Goal: Task Accomplishment & Management: Manage account settings

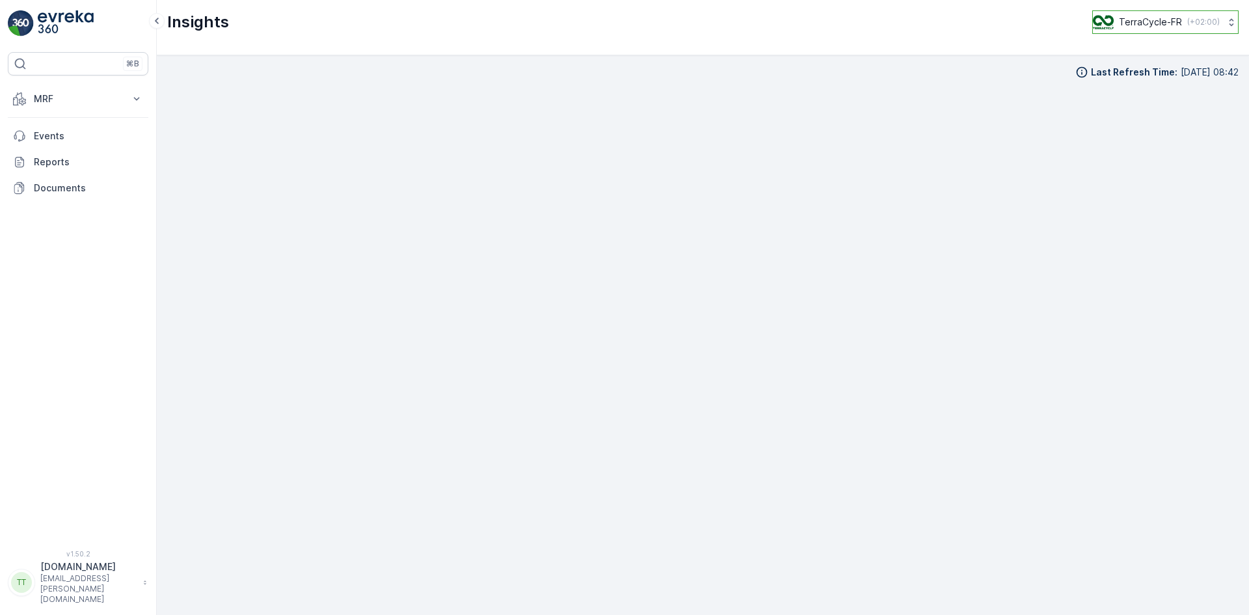
click at [1166, 26] on p "TerraCycle-FR" at bounding box center [1150, 22] width 63 height 13
type input "uk"
click at [1130, 139] on span "Europe/London (+01:00)" at bounding box center [1172, 149] width 140 height 21
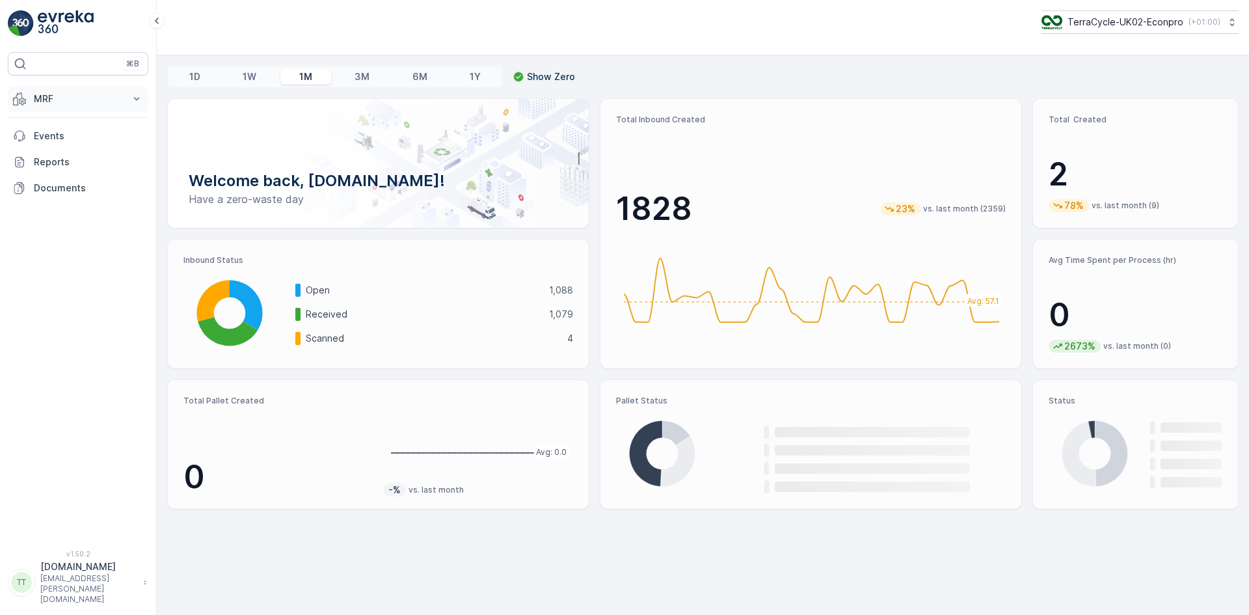
click at [53, 100] on p "MRF" at bounding box center [78, 98] width 88 height 13
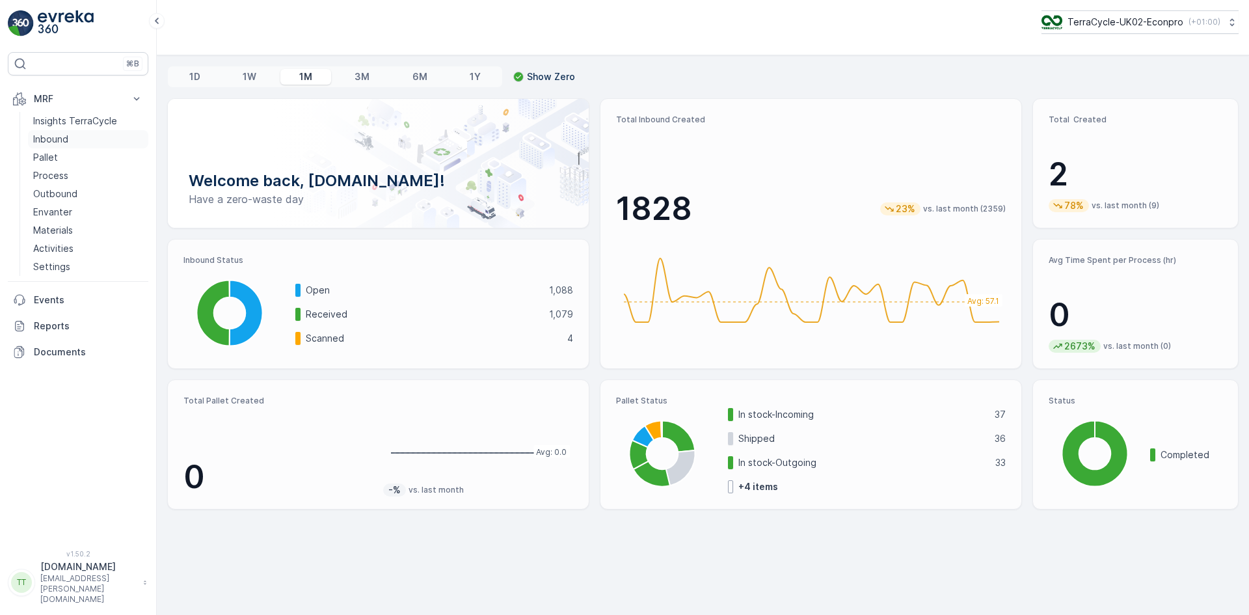
click at [57, 139] on p "Inbound" at bounding box center [50, 139] width 35 height 13
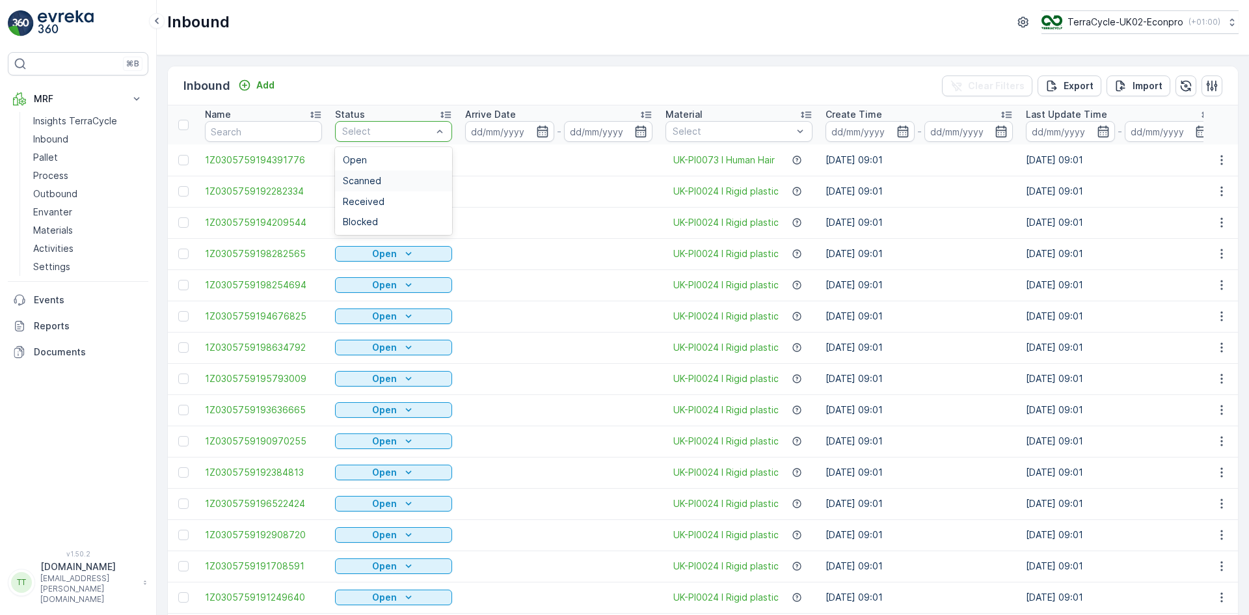
click at [383, 182] on div "Scanned" at bounding box center [393, 181] width 101 height 10
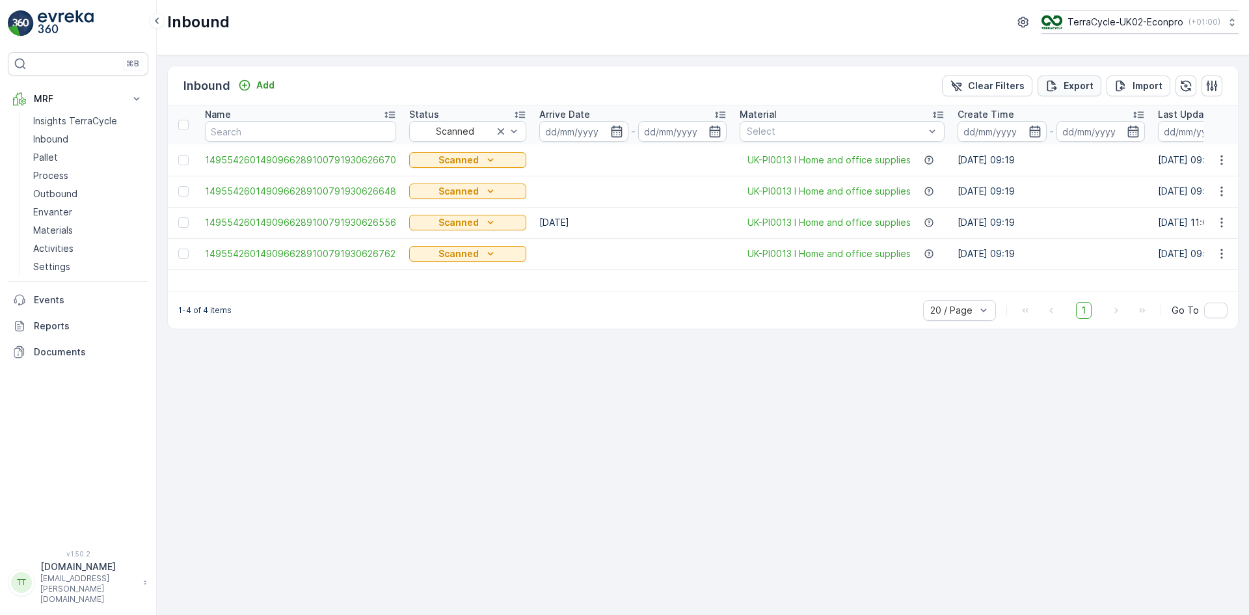
click at [1063, 79] on div "Export" at bounding box center [1070, 85] width 48 height 13
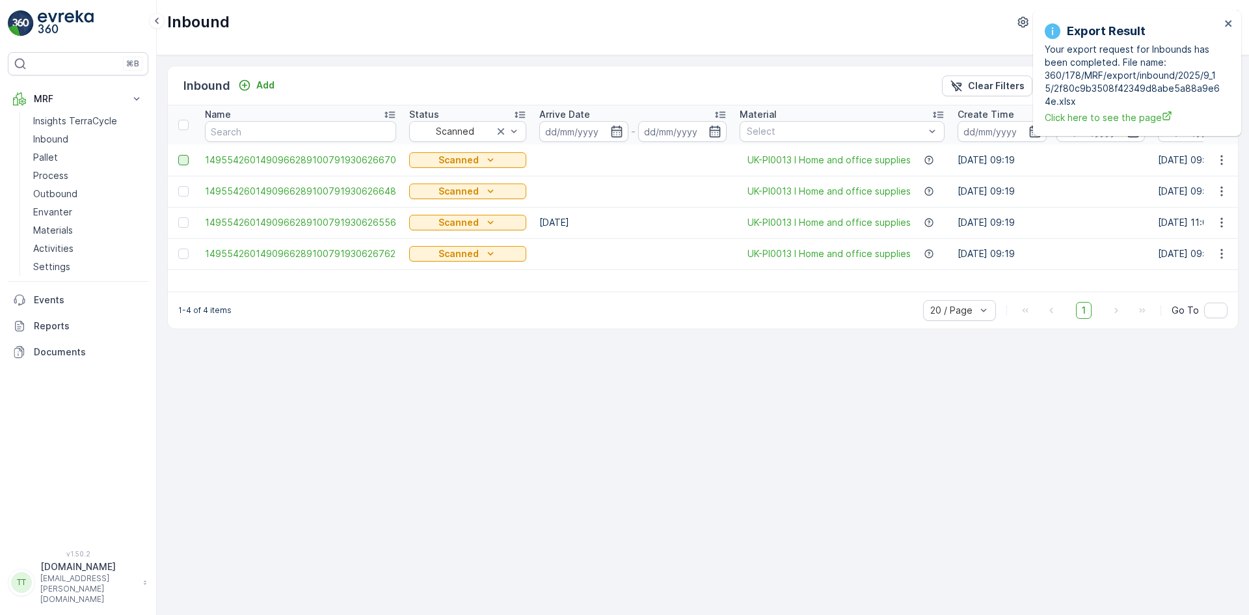
click at [184, 161] on div at bounding box center [183, 160] width 10 height 10
click at [178, 155] on input "checkbox" at bounding box center [178, 155] width 0 height 0
click at [183, 190] on div at bounding box center [183, 191] width 10 height 10
click at [178, 186] on input "checkbox" at bounding box center [178, 186] width 0 height 0
click at [182, 255] on div at bounding box center [183, 254] width 10 height 10
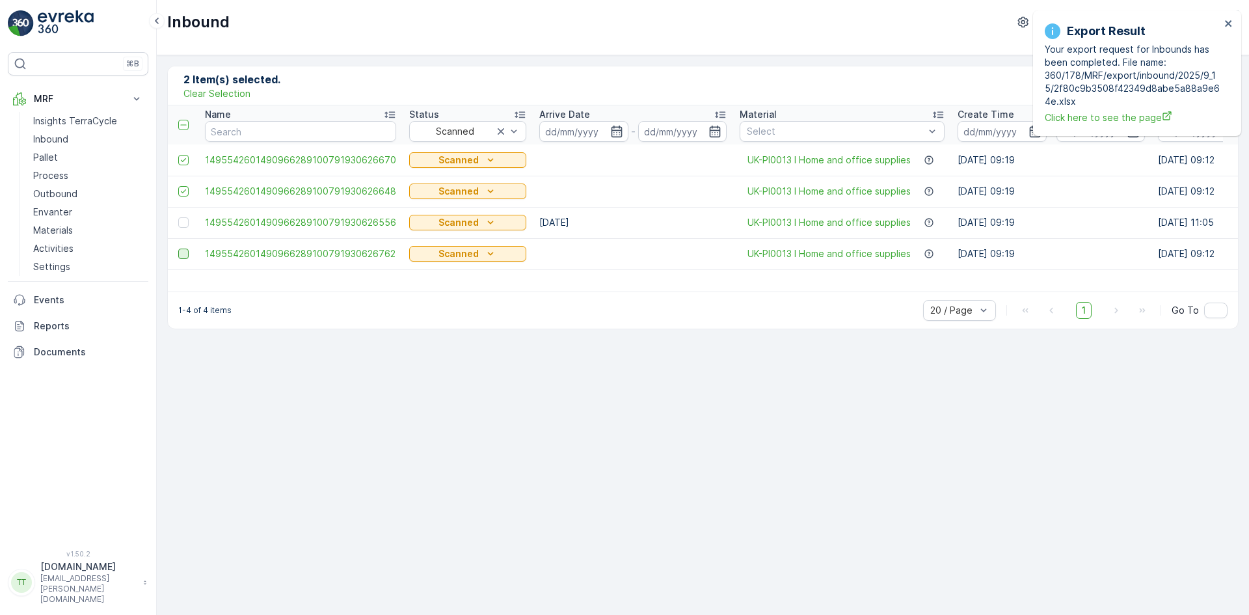
click at [178, 249] on input "checkbox" at bounding box center [178, 249] width 0 height 0
click at [1228, 22] on icon "close" at bounding box center [1228, 23] width 9 height 10
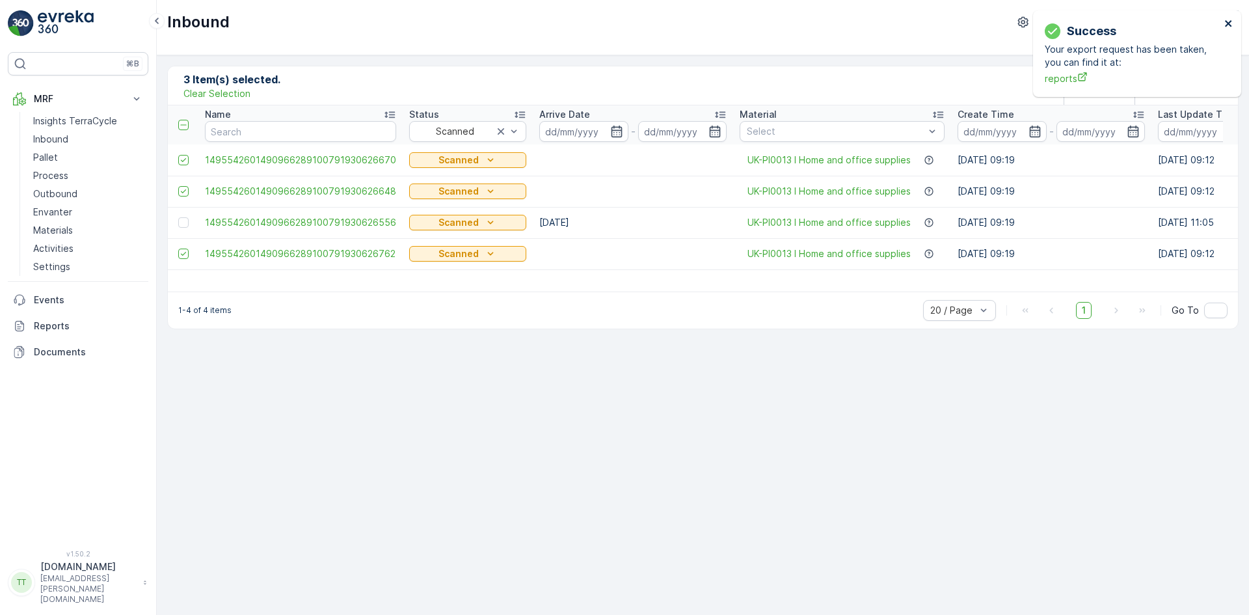
click at [1228, 23] on icon "close" at bounding box center [1228, 23] width 7 height 7
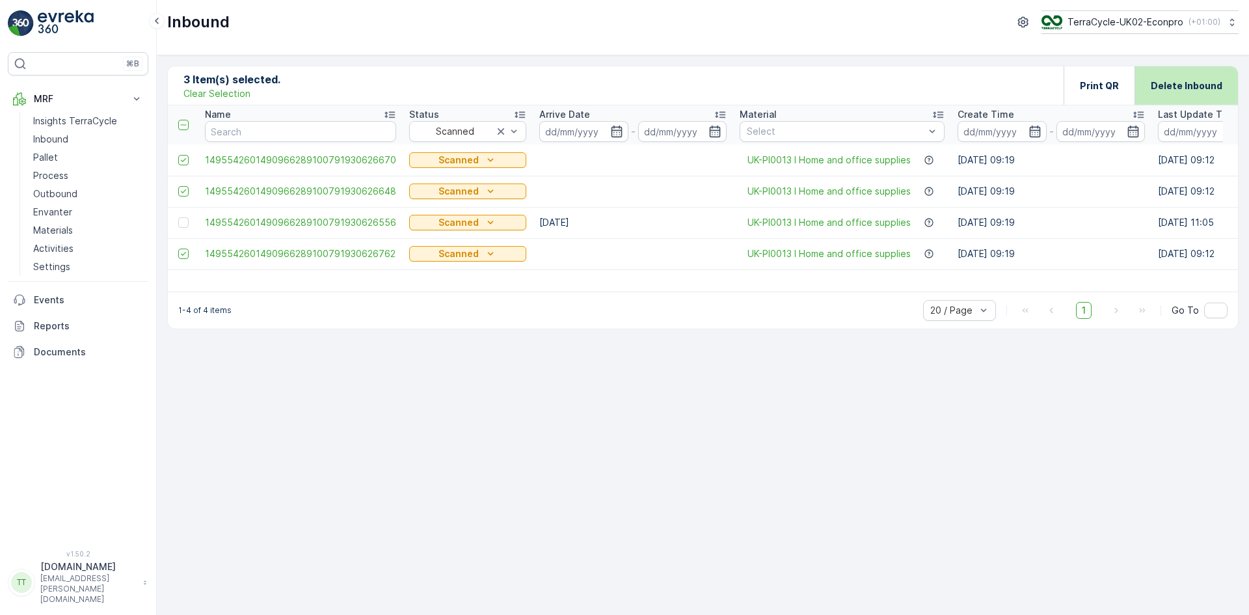
click at [1176, 81] on p "Delete Inbound" at bounding box center [1187, 85] width 72 height 13
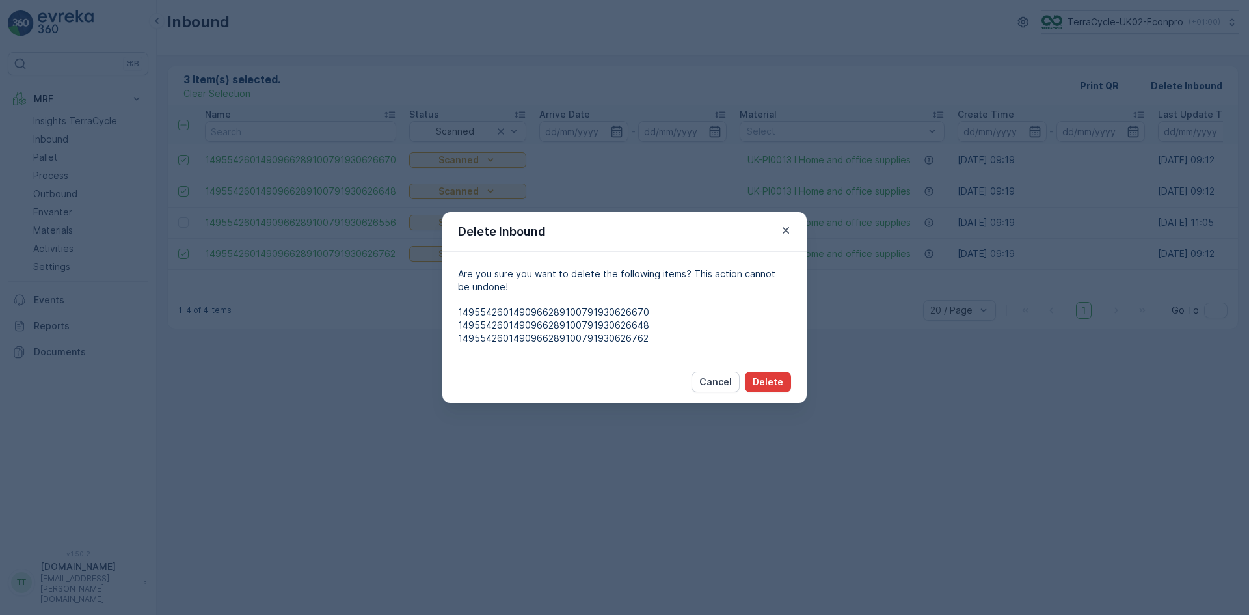
click at [771, 378] on p "Delete" at bounding box center [768, 381] width 31 height 13
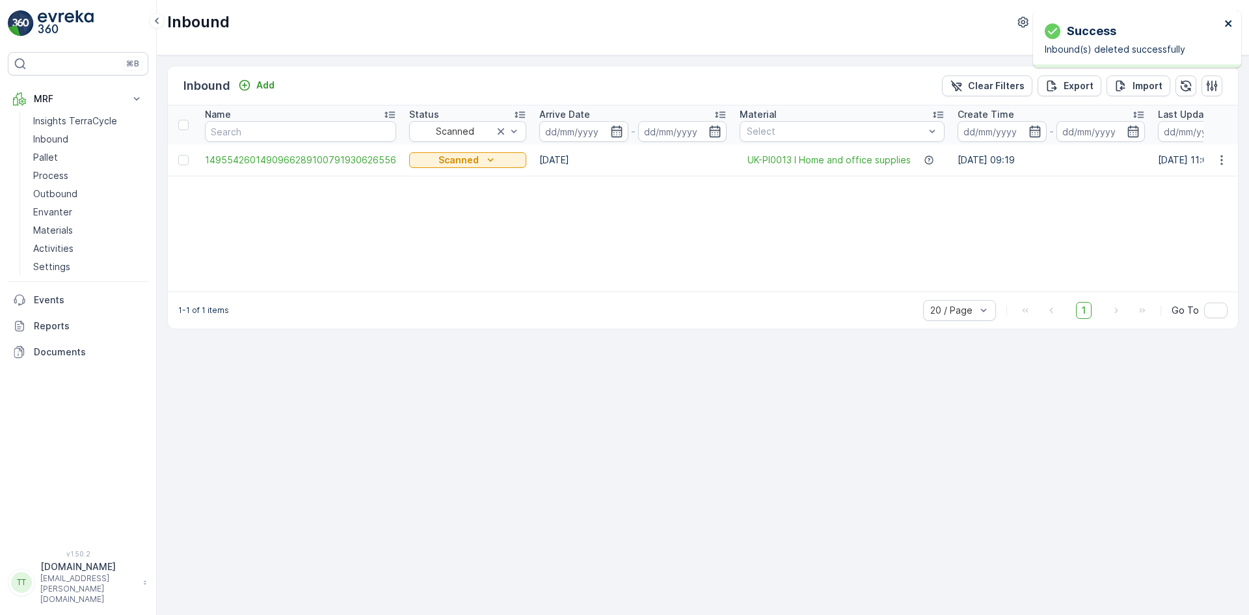
click at [1225, 22] on icon "close" at bounding box center [1228, 23] width 9 height 10
click at [1147, 80] on p "Import" at bounding box center [1148, 85] width 30 height 13
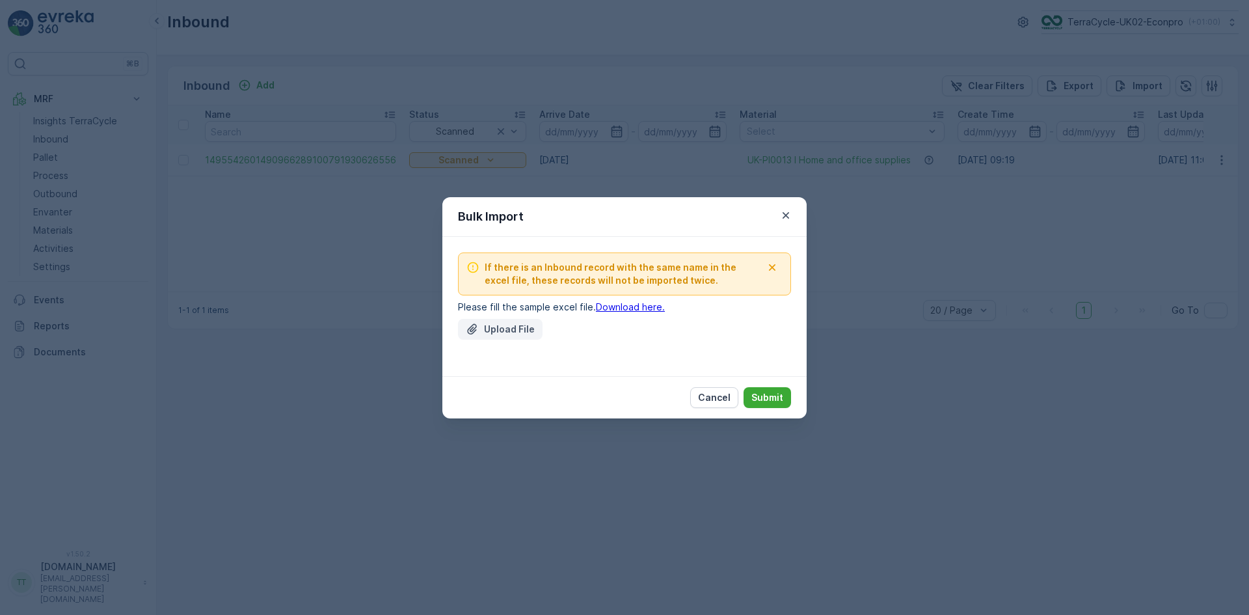
click at [507, 331] on p "Upload File" at bounding box center [509, 329] width 51 height 13
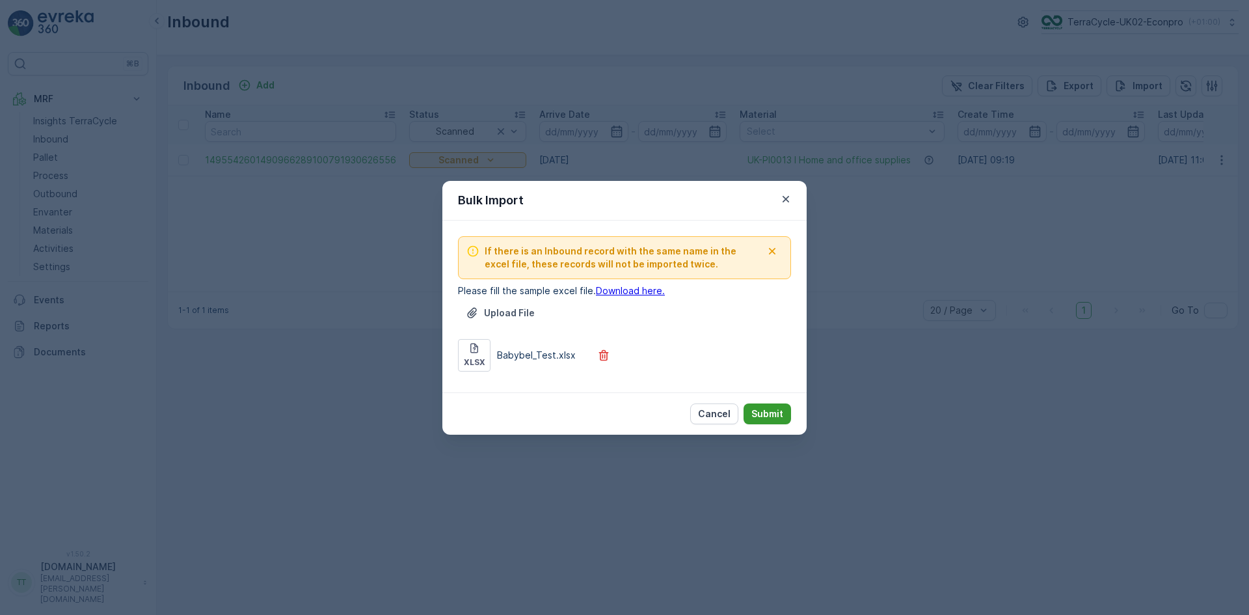
click at [760, 409] on p "Submit" at bounding box center [767, 413] width 32 height 13
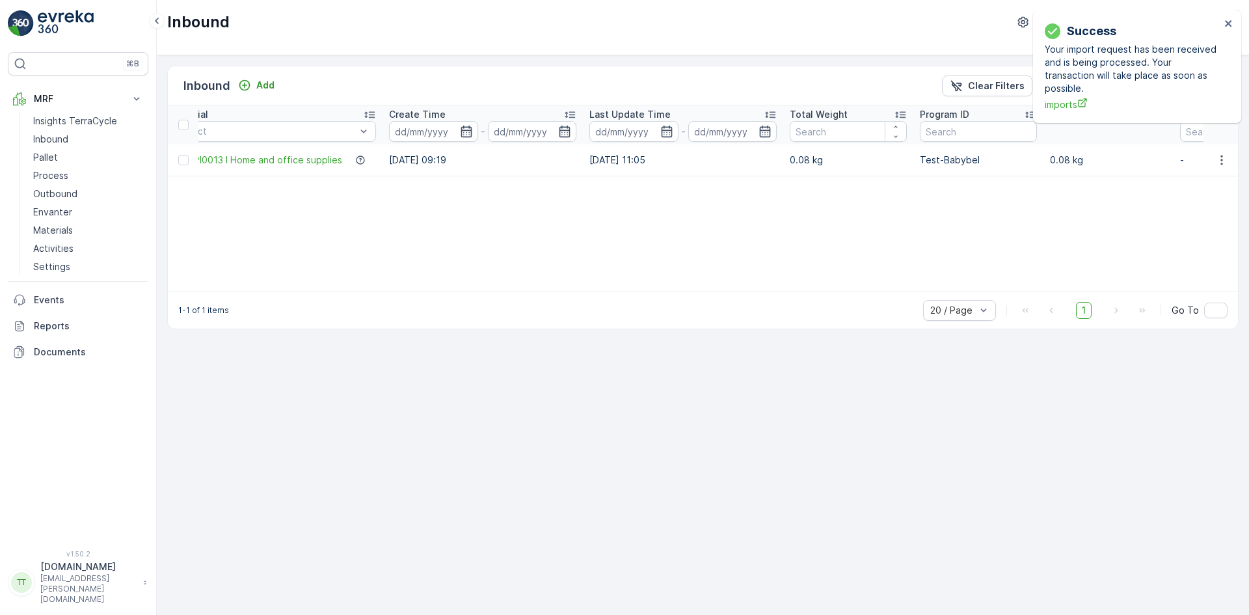
scroll to position [0, 599]
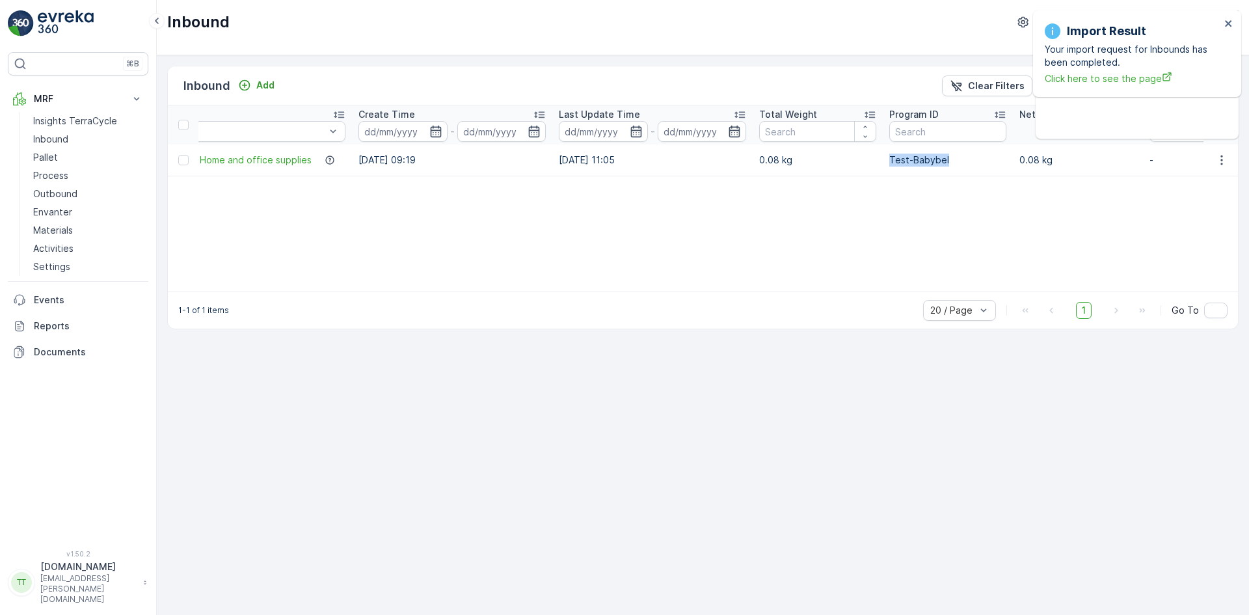
drag, startPoint x: 882, startPoint y: 154, endPoint x: 944, endPoint y: 158, distance: 62.6
click at [944, 158] on td "Test-Babybel" at bounding box center [948, 159] width 130 height 31
copy p "Test-Babybel"
click at [910, 133] on input "text" at bounding box center [947, 131] width 117 height 21
paste input "Test-Babybel"
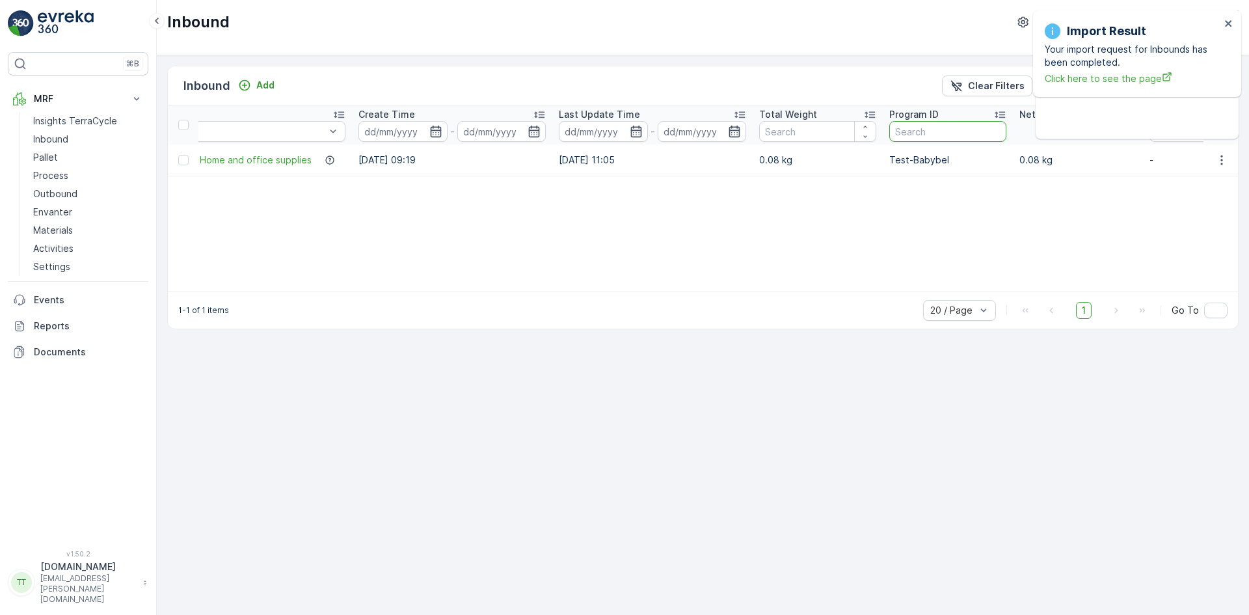
type input "Test-Babybel"
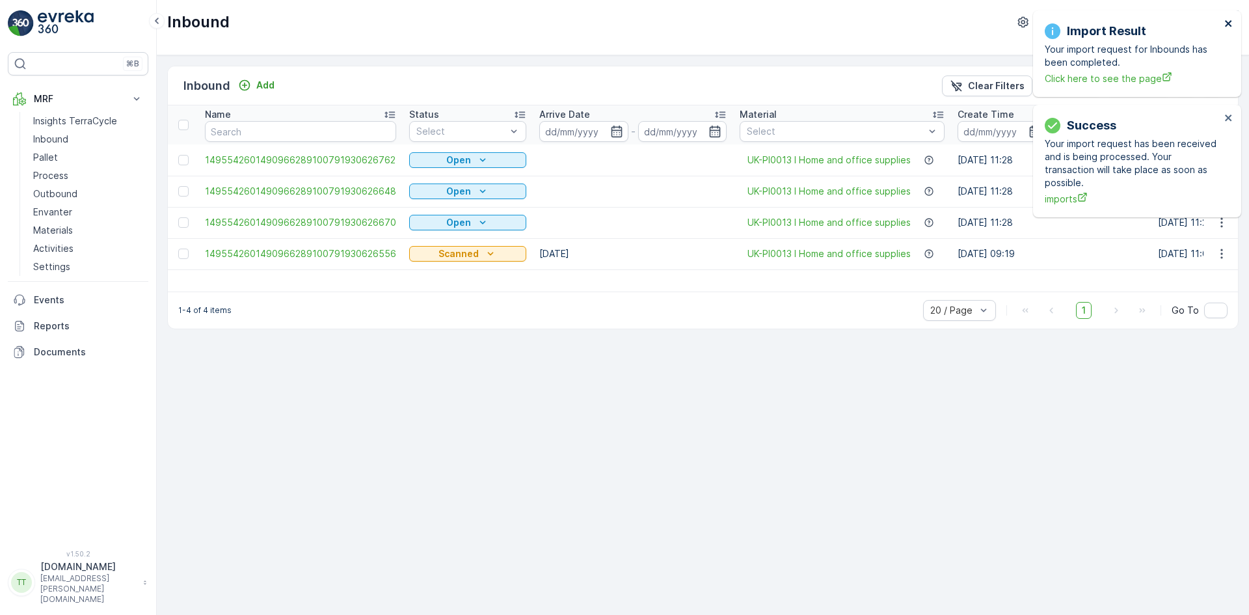
click at [1229, 23] on icon "close" at bounding box center [1228, 23] width 7 height 7
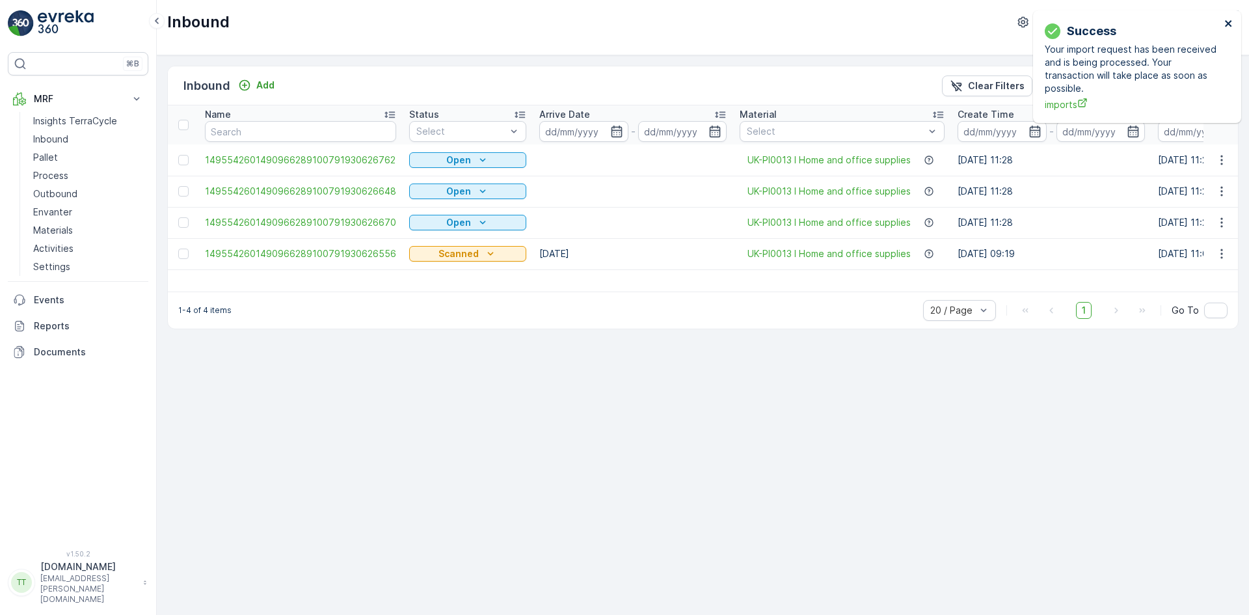
click at [1229, 23] on icon "close" at bounding box center [1228, 23] width 7 height 7
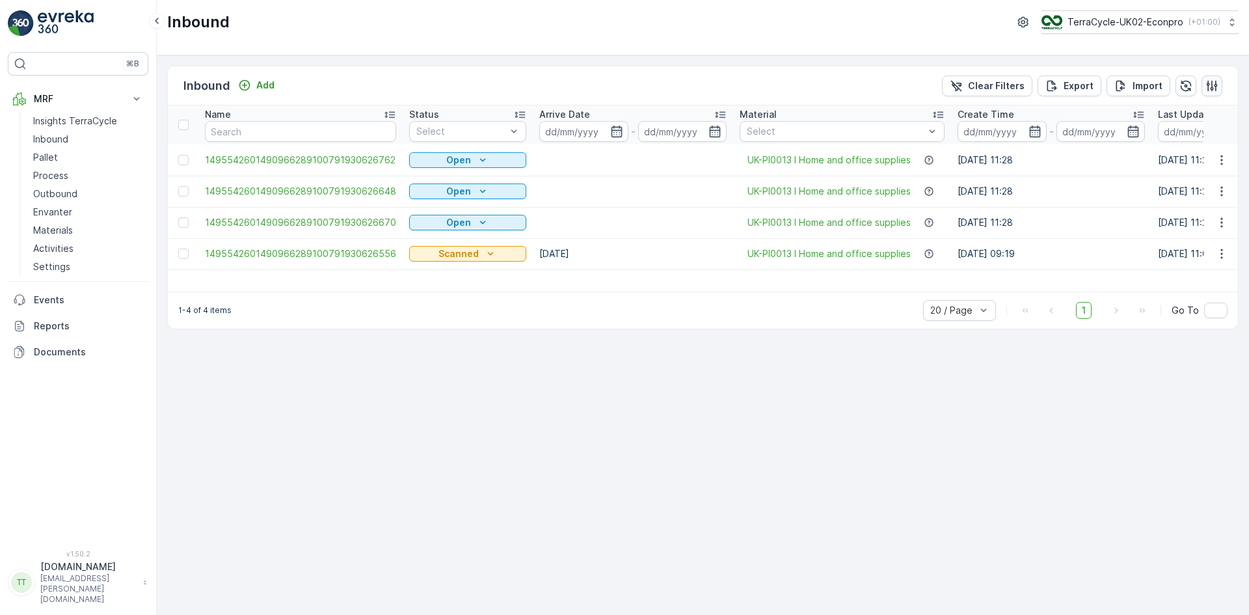
click at [1214, 85] on icon "button" at bounding box center [1212, 85] width 13 height 13
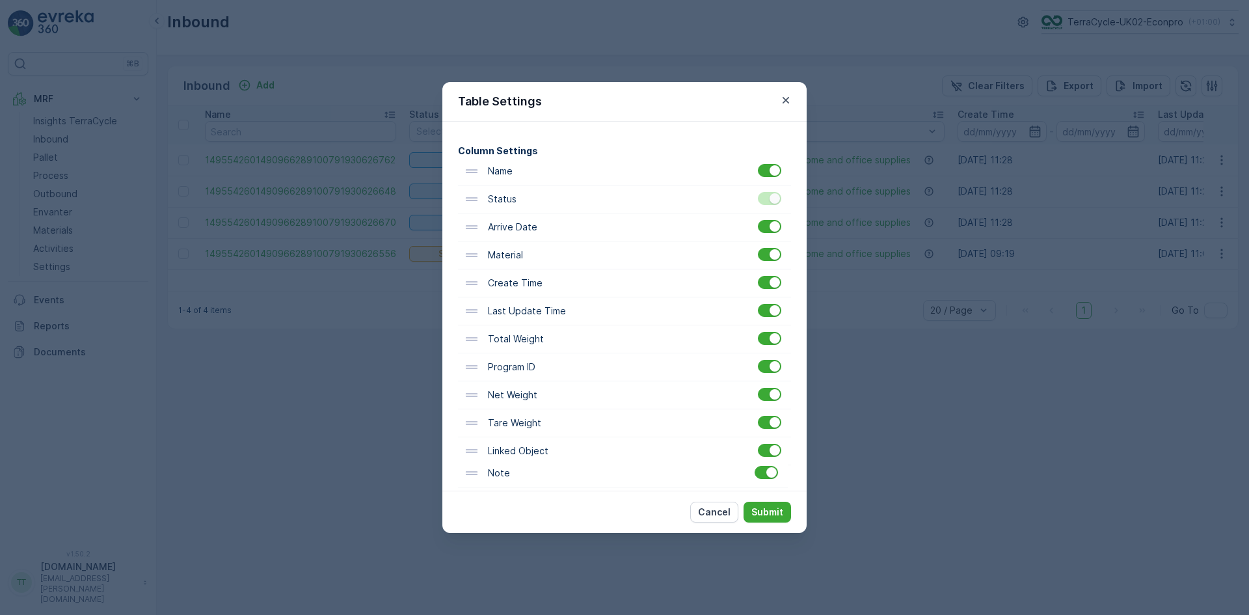
scroll to position [72, 0]
drag, startPoint x: 504, startPoint y: 483, endPoint x: 502, endPoint y: 216, distance: 267.4
click at [502, 216] on div "Name Status Arrive Date Material Create Time Last Update Time Total Weight Prog…" at bounding box center [624, 350] width 333 height 392
click at [766, 509] on p "Submit" at bounding box center [767, 512] width 32 height 13
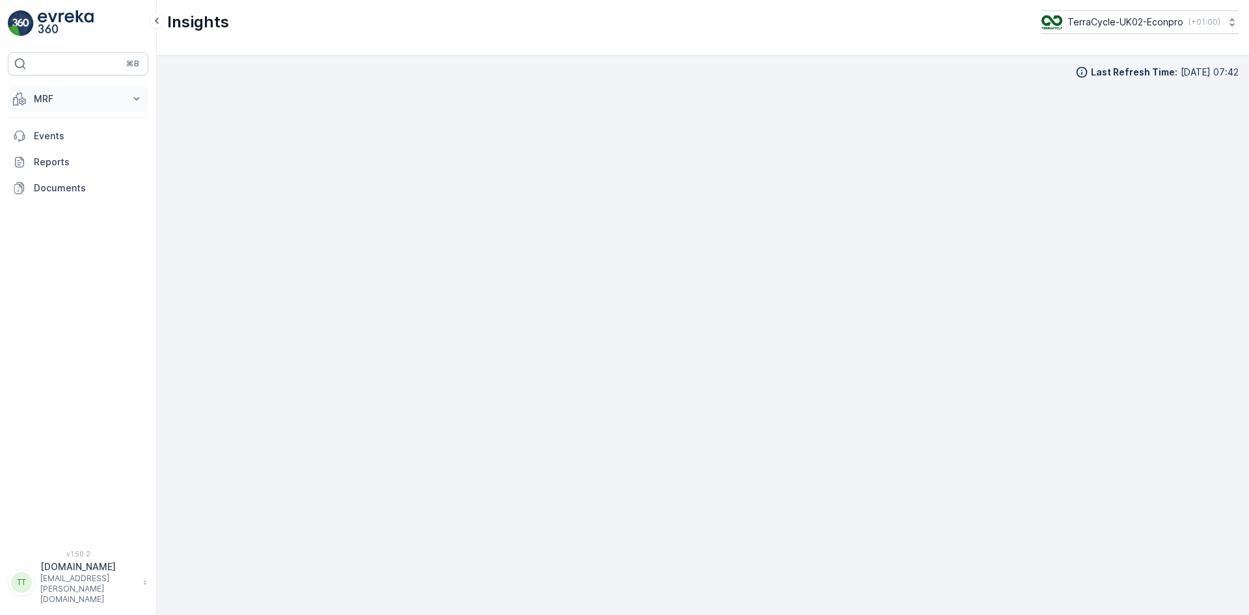
click at [51, 107] on button "MRF" at bounding box center [78, 99] width 141 height 26
click at [62, 325] on p "Reports" at bounding box center [88, 325] width 109 height 13
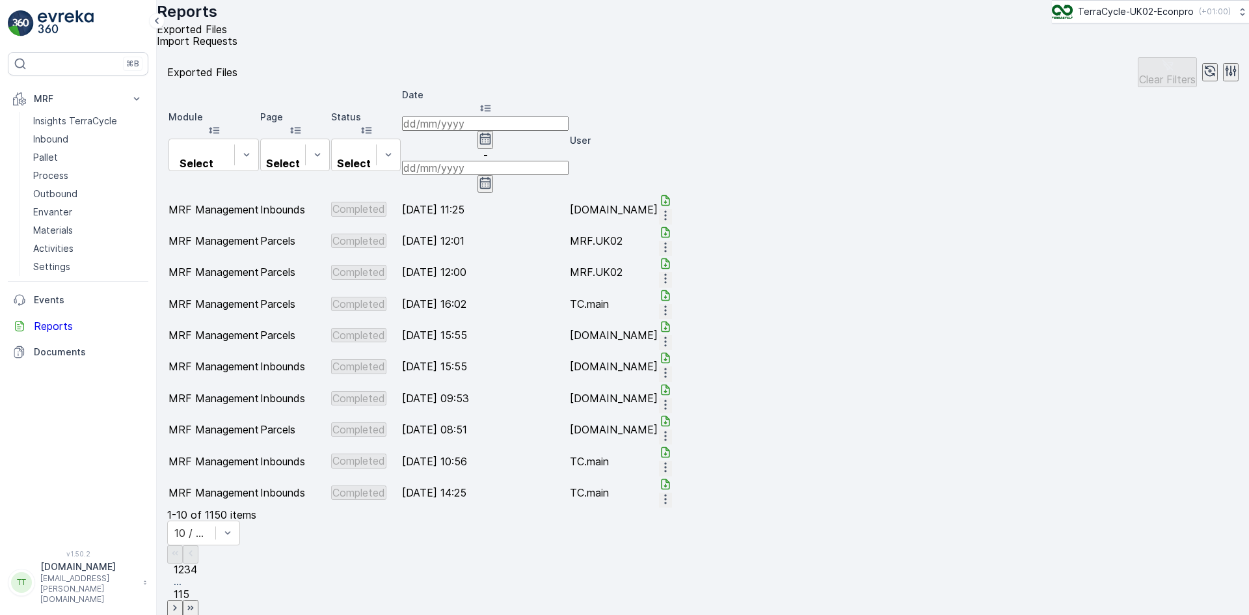
click at [672, 194] on icon at bounding box center [665, 200] width 13 height 13
